Goal: Task Accomplishment & Management: Use online tool/utility

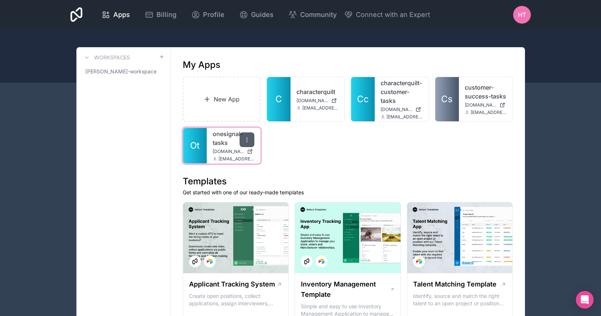
click at [248, 137] on icon at bounding box center [247, 140] width 6 height 6
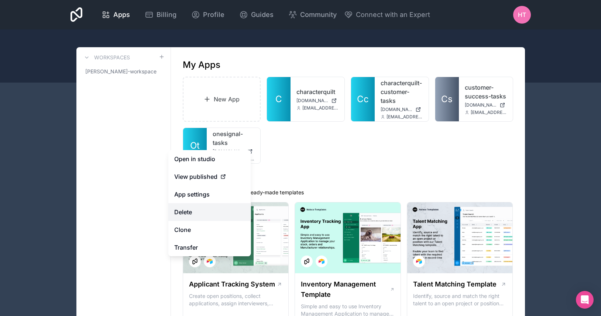
click at [198, 208] on button "Delete" at bounding box center [209, 212] width 83 height 18
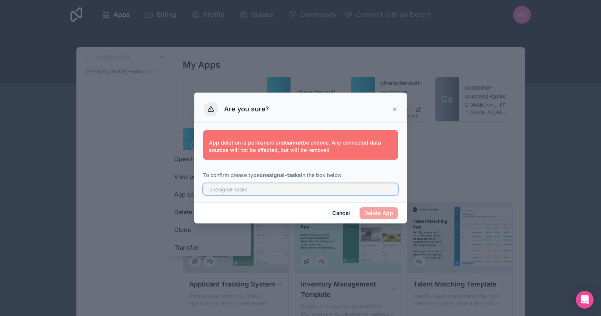
click at [316, 194] on input "text" at bounding box center [300, 189] width 195 height 12
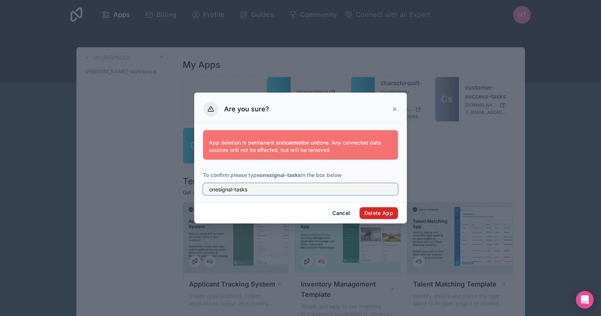
type input "onesignal-tasks"
click at [378, 210] on button "Delete App" at bounding box center [378, 213] width 39 height 12
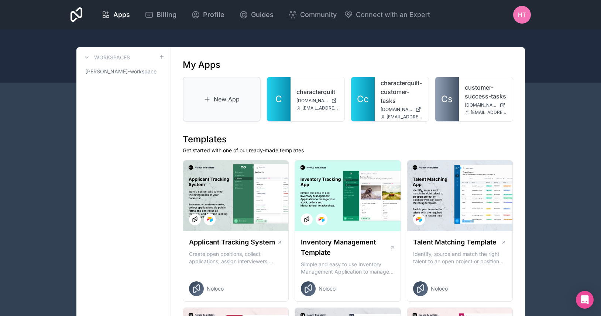
click at [219, 103] on link "New App" at bounding box center [222, 99] width 78 height 45
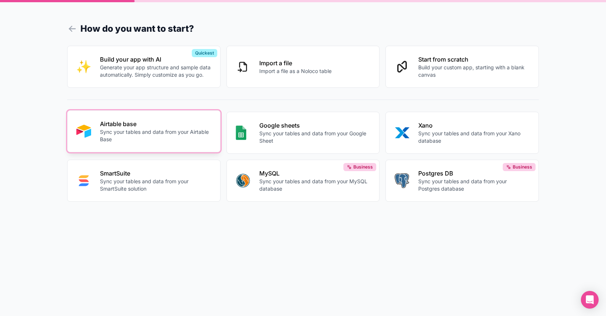
click at [147, 118] on button "Airtable base Sync your tables and data from your Airtable Base" at bounding box center [143, 131] width 153 height 42
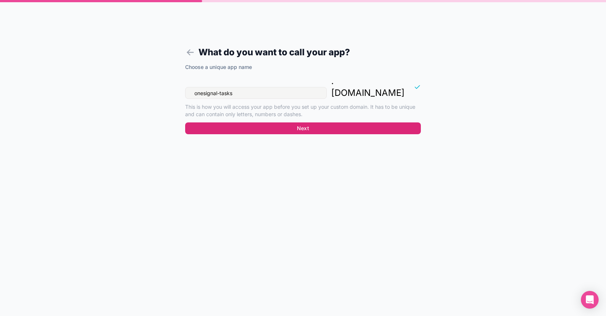
type input "onesignal-tasks"
click at [262, 122] on button "Next" at bounding box center [303, 128] width 236 height 12
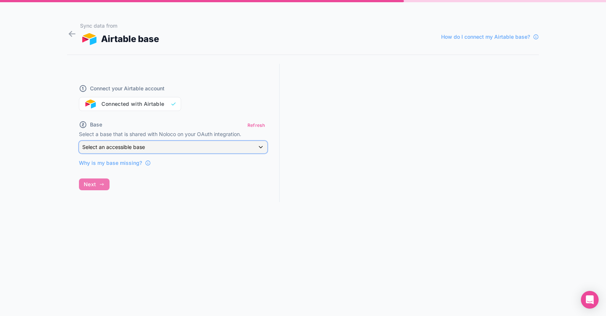
click at [153, 146] on div "Select an accessible base" at bounding box center [173, 147] width 188 height 12
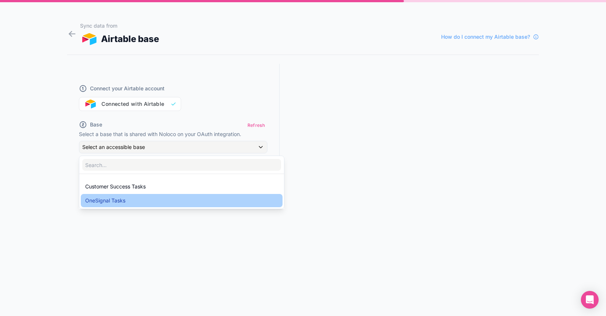
click at [131, 200] on div "OneSignal Tasks" at bounding box center [181, 200] width 193 height 9
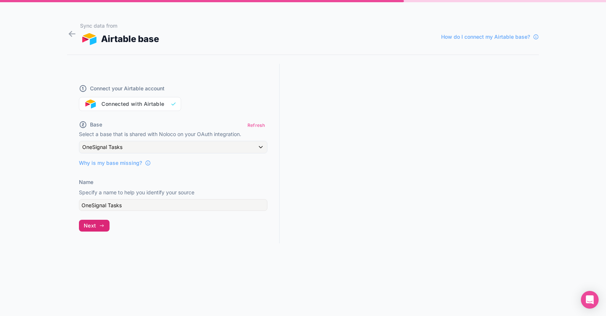
click at [104, 224] on icon "button" at bounding box center [102, 226] width 6 height 6
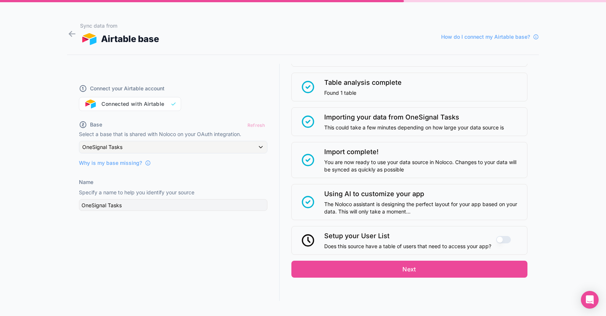
scroll to position [50, 0]
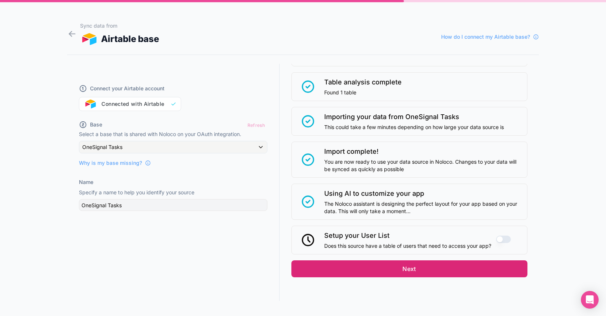
click at [369, 275] on button "Next" at bounding box center [409, 268] width 236 height 17
